Goal: Information Seeking & Learning: Learn about a topic

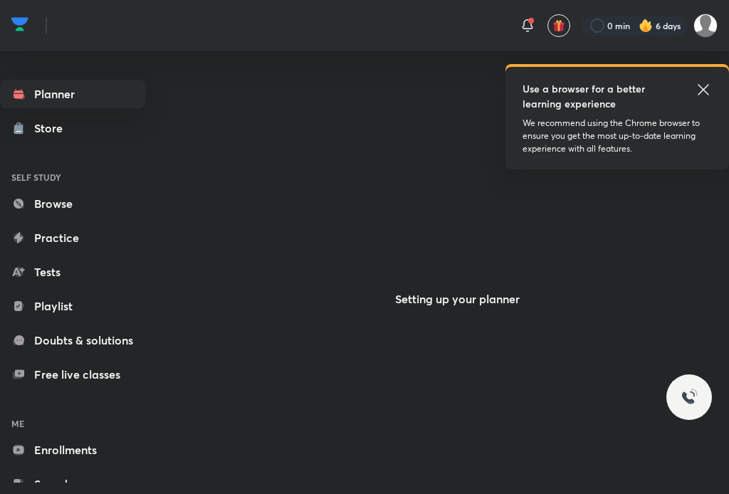
click at [705, 84] on icon at bounding box center [703, 89] width 17 height 17
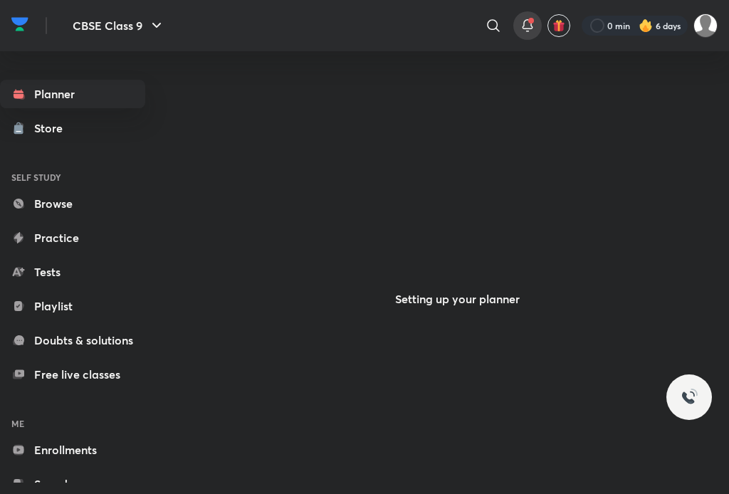
click at [525, 37] on div at bounding box center [527, 25] width 28 height 28
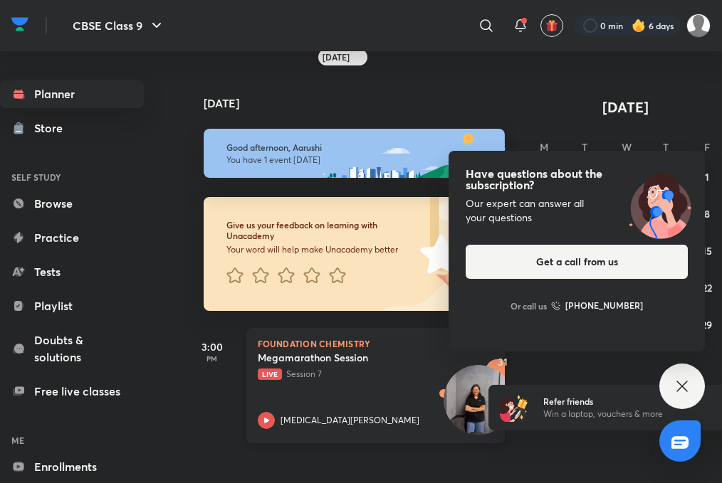
click at [268, 422] on icon at bounding box center [266, 420] width 17 height 17
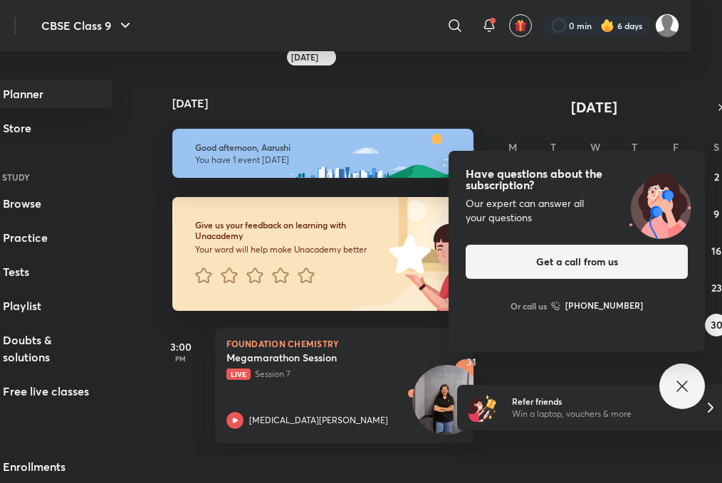
scroll to position [11, 32]
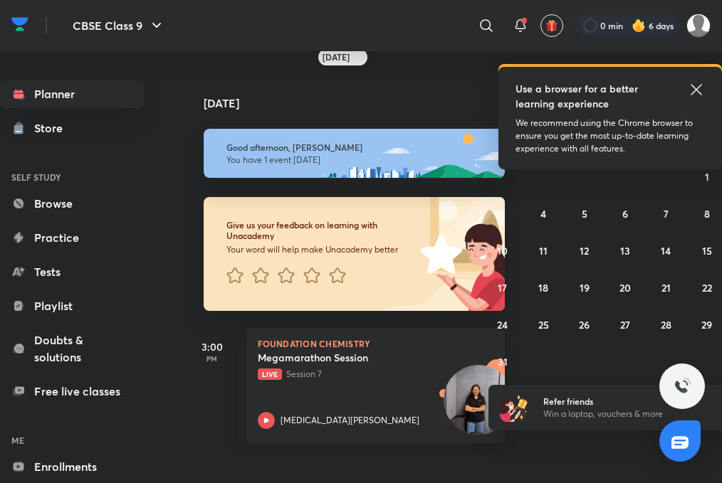
click at [691, 85] on icon at bounding box center [696, 89] width 17 height 17
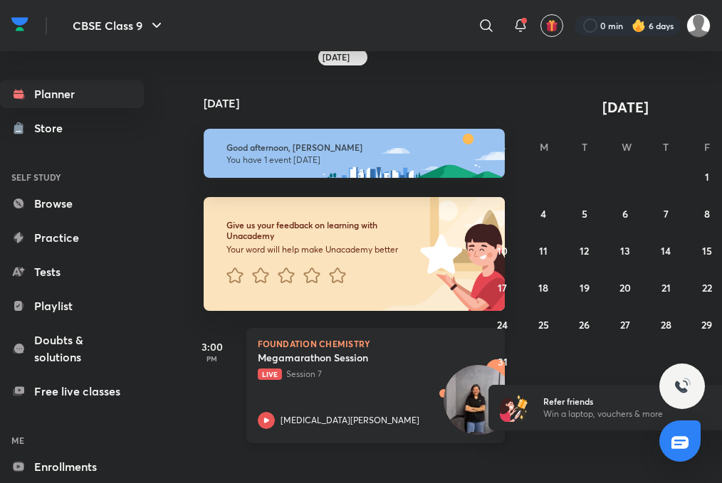
click at [266, 421] on icon at bounding box center [265, 420] width 5 height 5
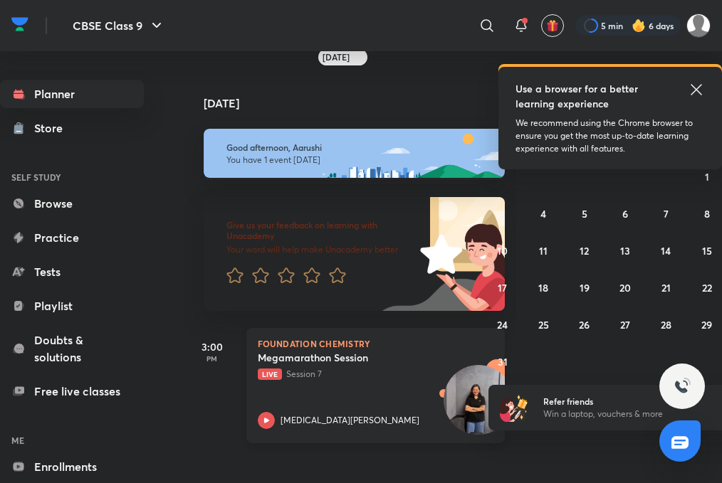
click at [265, 423] on icon at bounding box center [265, 420] width 5 height 5
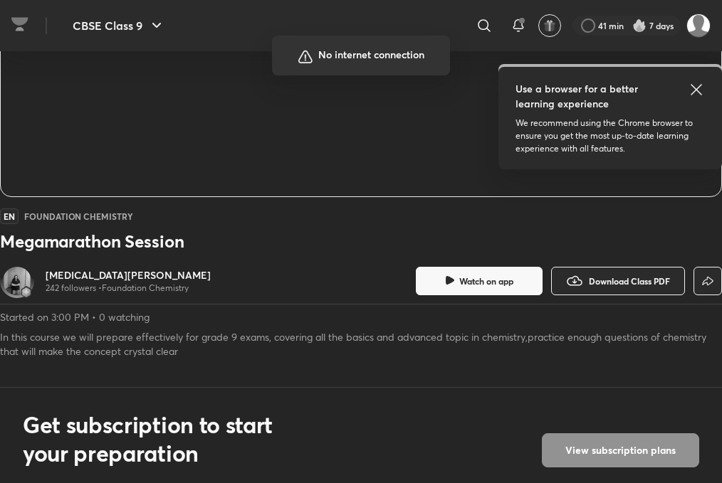
scroll to position [214, 0]
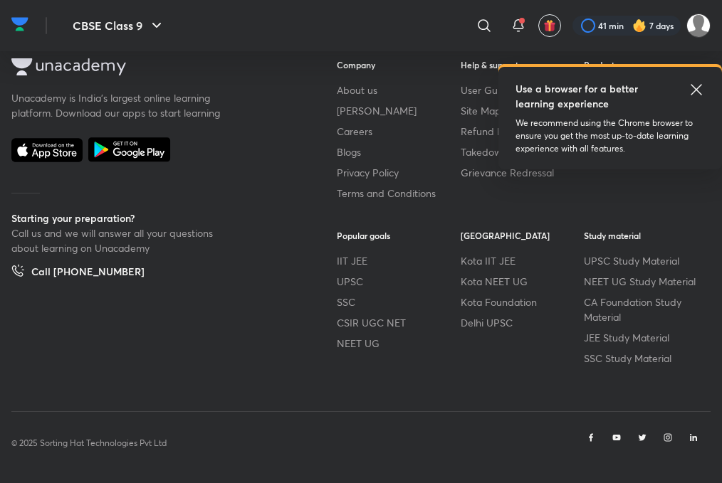
scroll to position [808, 0]
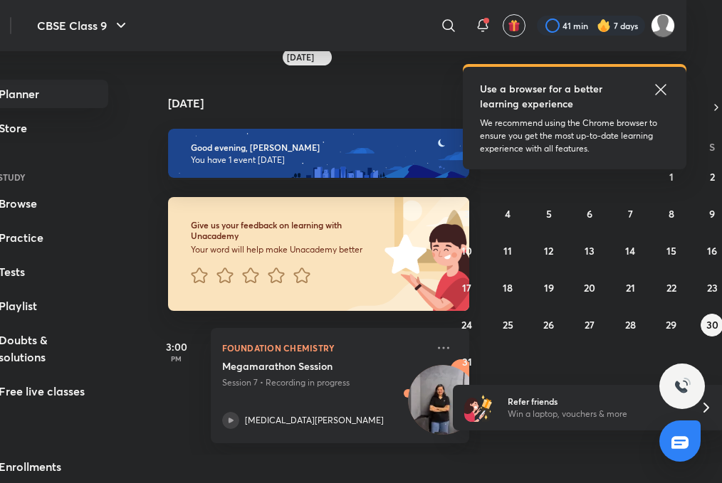
scroll to position [11, 40]
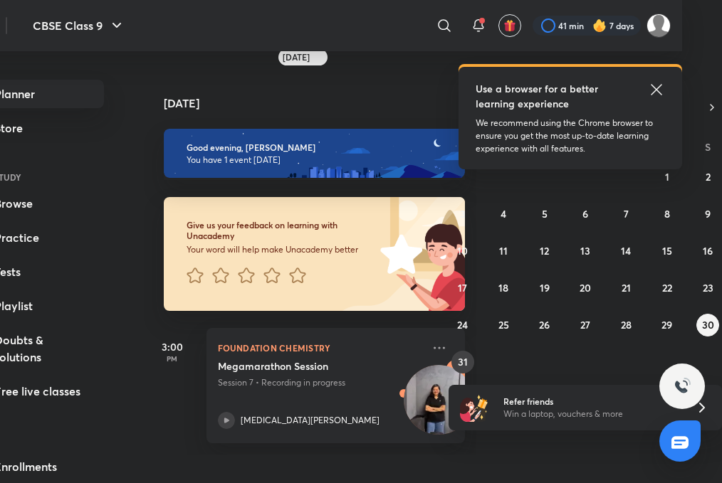
click at [464, 358] on button "31" at bounding box center [462, 362] width 23 height 23
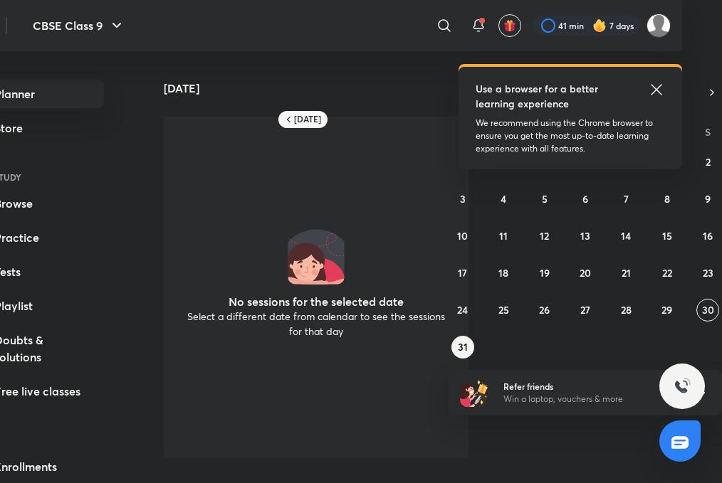
click at [657, 95] on icon at bounding box center [656, 89] width 17 height 17
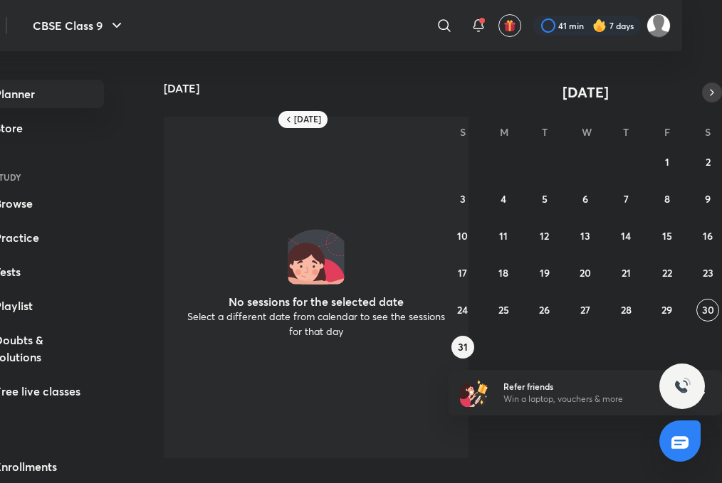
click at [711, 86] on icon "button" at bounding box center [711, 92] width 11 height 13
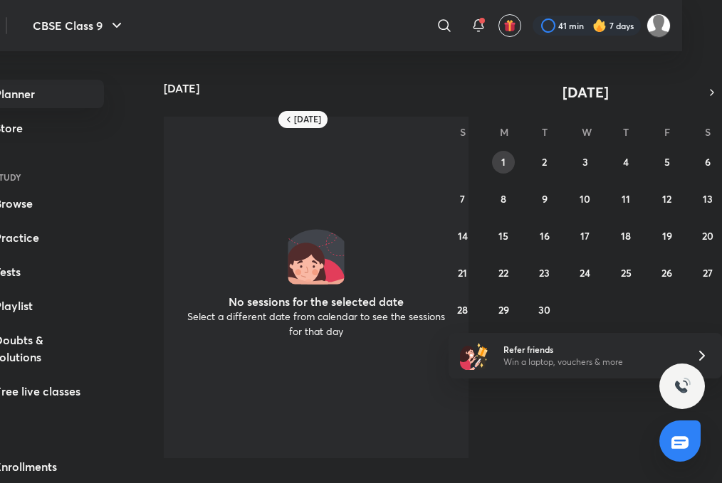
click at [498, 151] on button "1" at bounding box center [503, 162] width 23 height 23
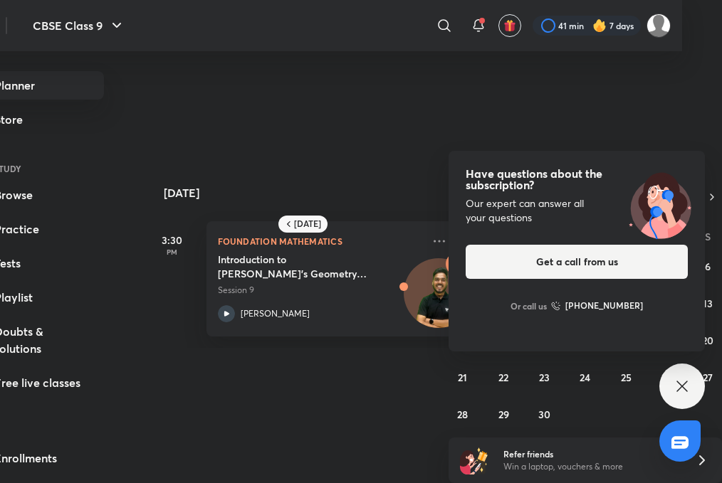
click at [670, 384] on div "Have questions about the subscription? Our expert can answer all your questions…" at bounding box center [682, 387] width 46 height 46
